Goal: Find contact information: Obtain details needed to contact an individual or organization

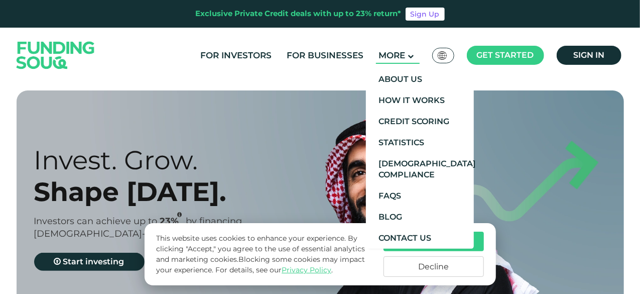
click at [412, 57] on icon at bounding box center [411, 56] width 6 height 6
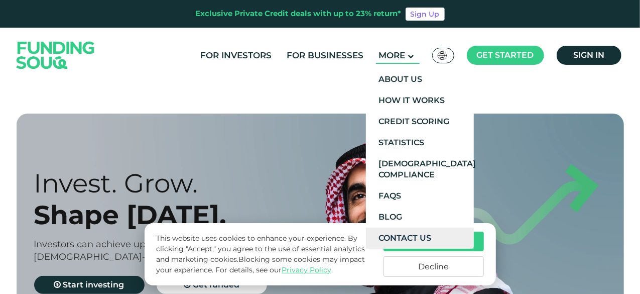
click at [404, 234] on link "Contact Us" at bounding box center [420, 237] width 108 height 21
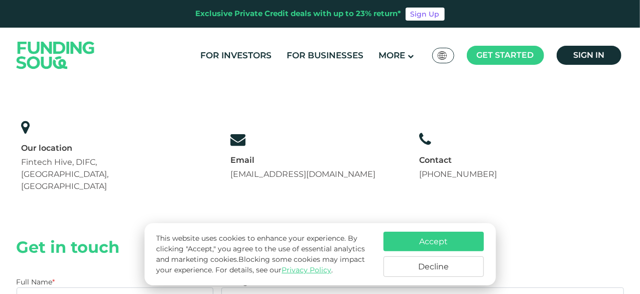
scroll to position [100, 0]
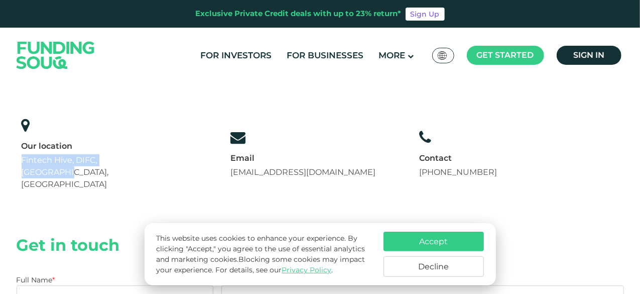
drag, startPoint x: 18, startPoint y: 139, endPoint x: 146, endPoint y: 136, distance: 128.1
click at [145, 139] on div "Our location Fintech Hive, DIFC, [GEOGRAPHIC_DATA], [GEOGRAPHIC_DATA]" at bounding box center [104, 153] width 175 height 83
